Goal: Task Accomplishment & Management: Manage account settings

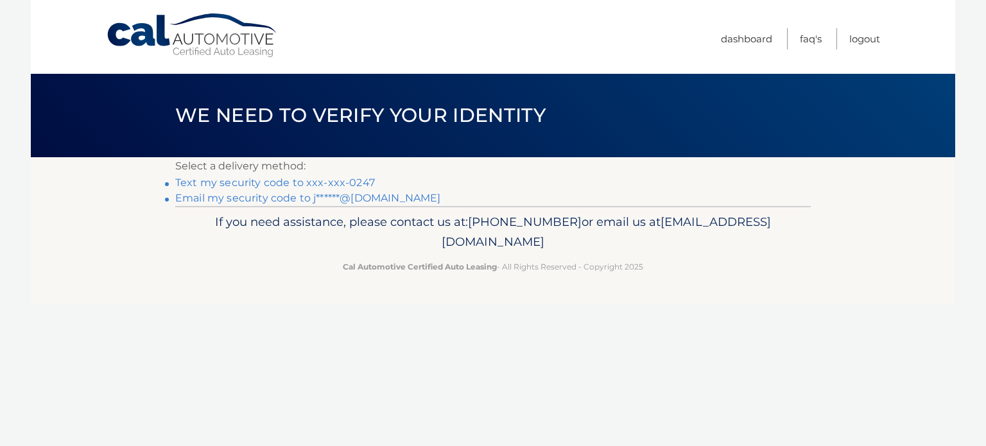
click at [330, 181] on link "Text my security code to xxx-xxx-0247" at bounding box center [275, 182] width 200 height 12
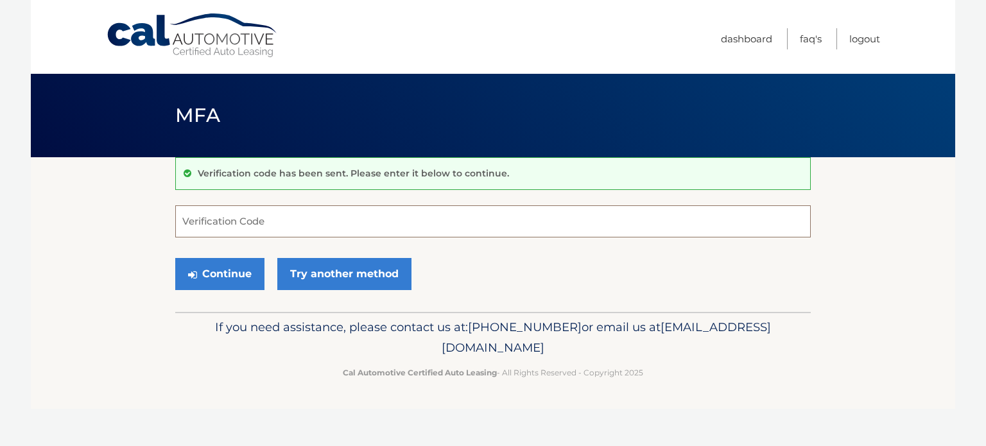
click at [206, 213] on input "Verification Code" at bounding box center [492, 221] width 635 height 32
type input "601393"
click at [175, 258] on button "Continue" at bounding box center [219, 274] width 89 height 32
click at [119, 316] on footer "If you need assistance, please contact us at: 609-807-3200 or email us at Custo…" at bounding box center [493, 361] width 924 height 98
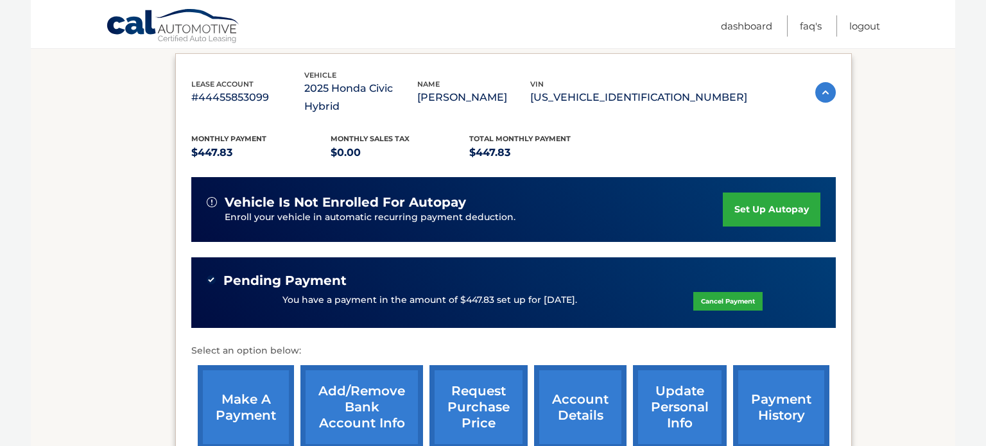
scroll to position [214, 0]
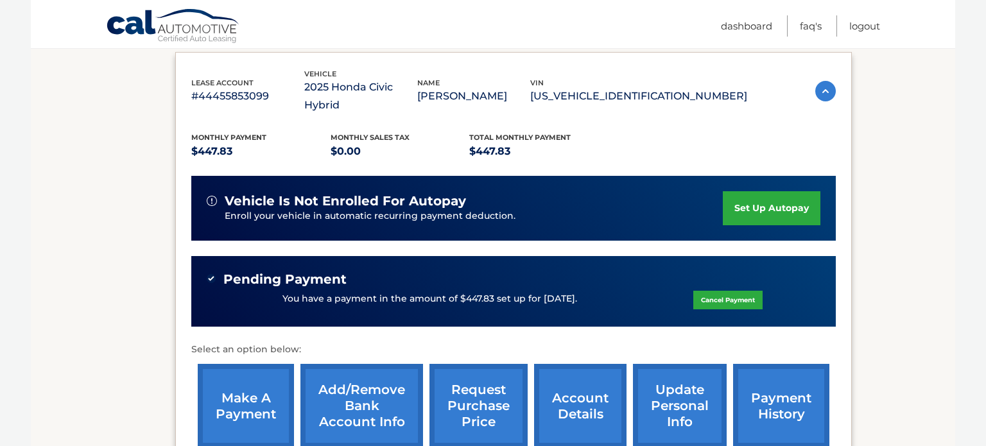
click at [62, 204] on section "my vehicles Add a new lease lease account #44455853099 vehicle 2025 Honda Civic…" at bounding box center [493, 340] width 924 height 792
